Goal: Task Accomplishment & Management: Complete application form

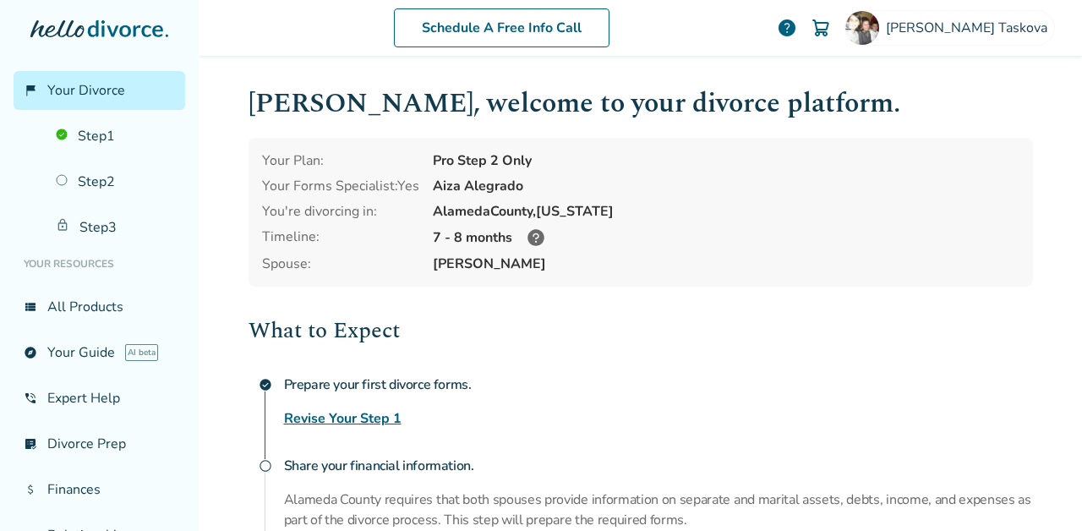
click at [491, 183] on div "Aiza Alegrado" at bounding box center [726, 186] width 587 height 19
copy div "Alegrado"
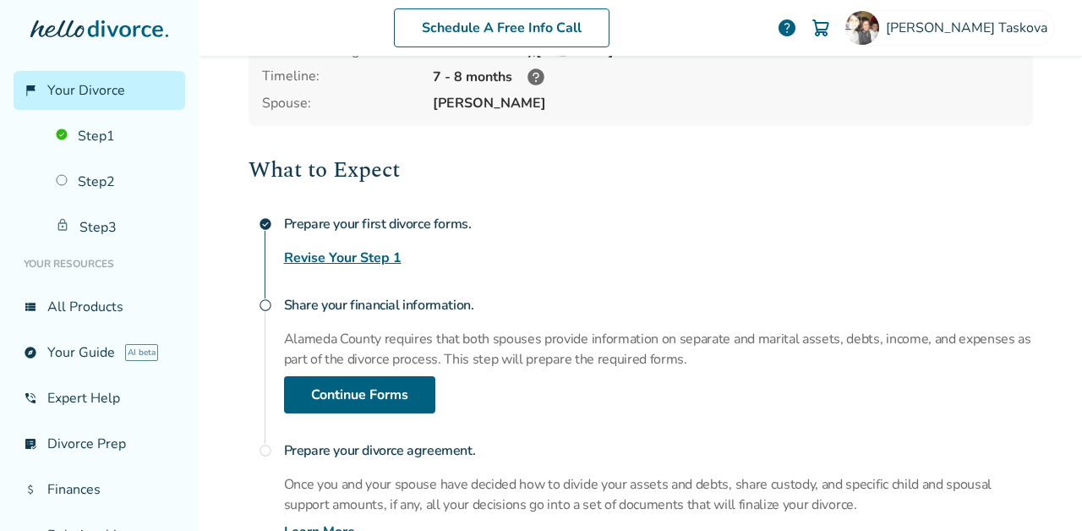
scroll to position [166, 0]
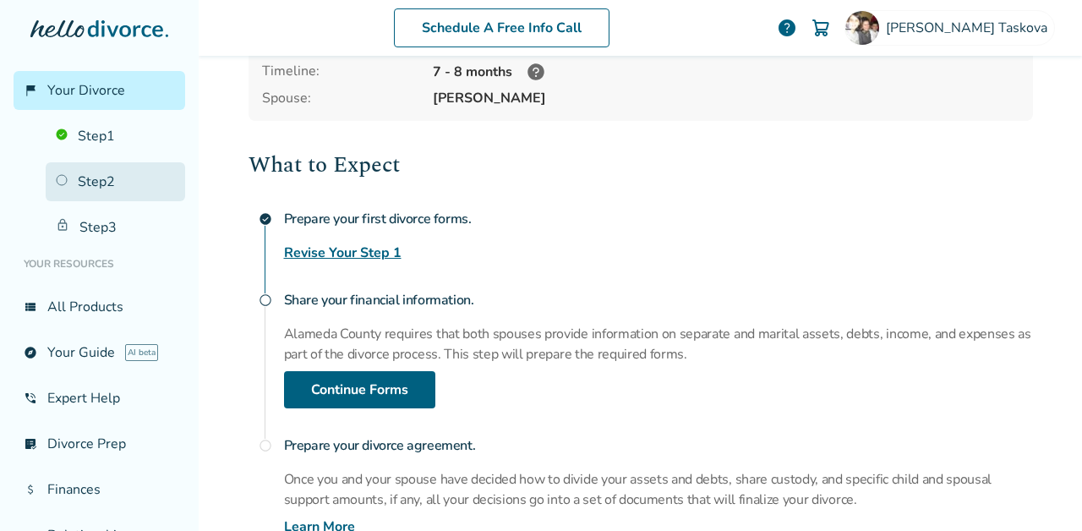
click at [94, 193] on link "Step 2" at bounding box center [115, 181] width 139 height 39
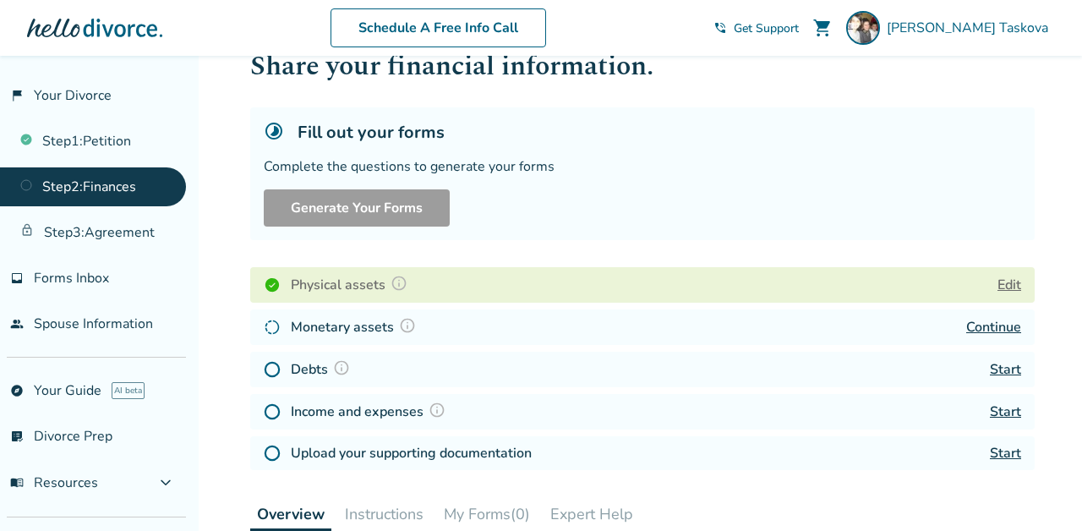
scroll to position [70, 0]
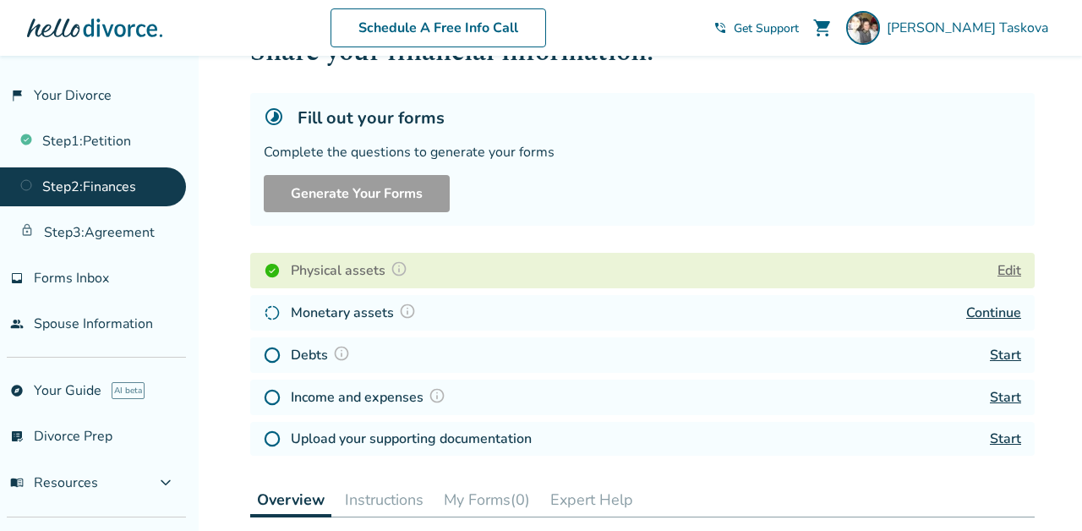
click at [998, 310] on link "Continue" at bounding box center [993, 312] width 55 height 19
